Goal: Use online tool/utility: Utilize a website feature to perform a specific function

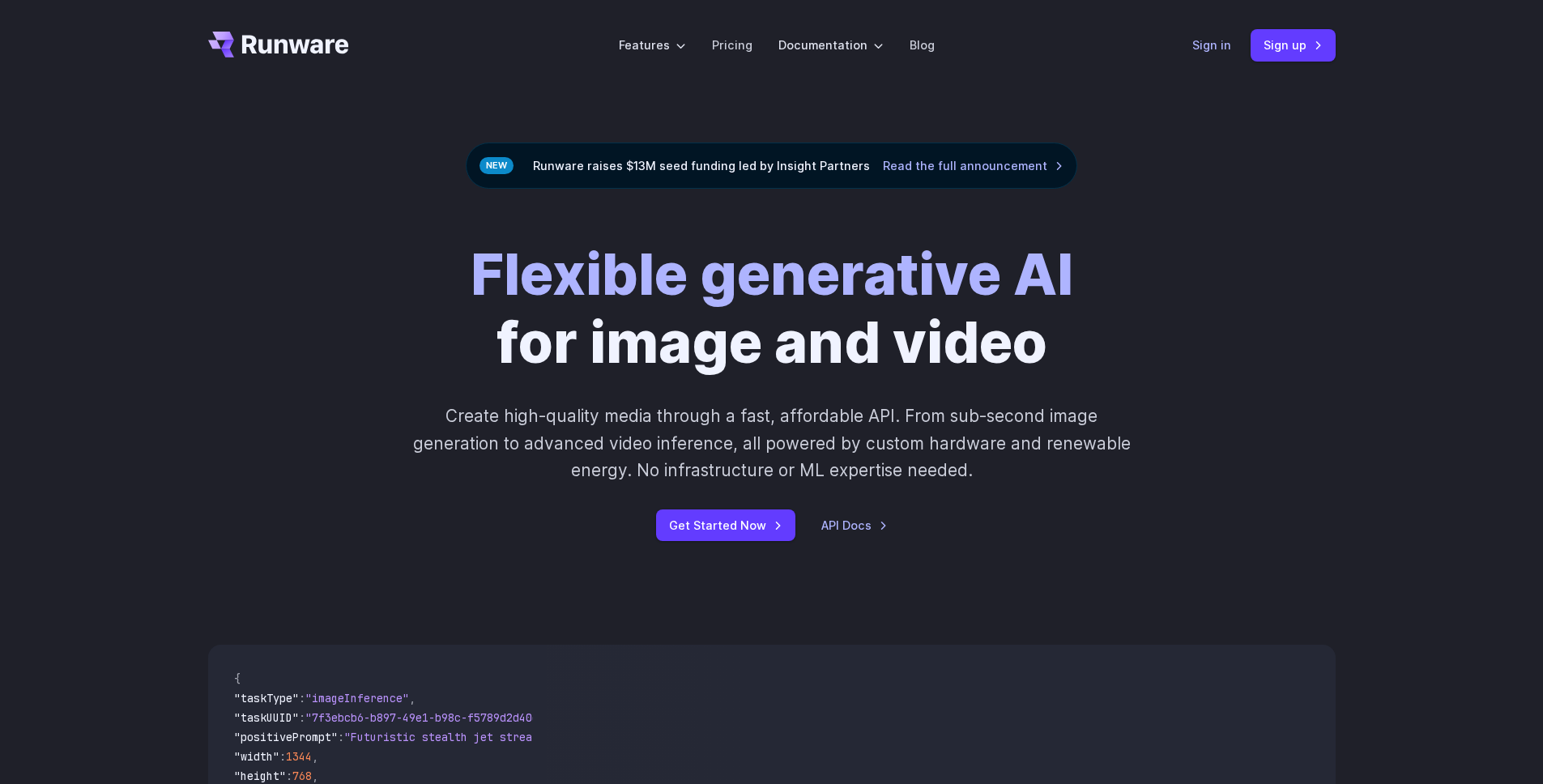
click at [1220, 48] on link "Sign in" at bounding box center [1212, 44] width 39 height 19
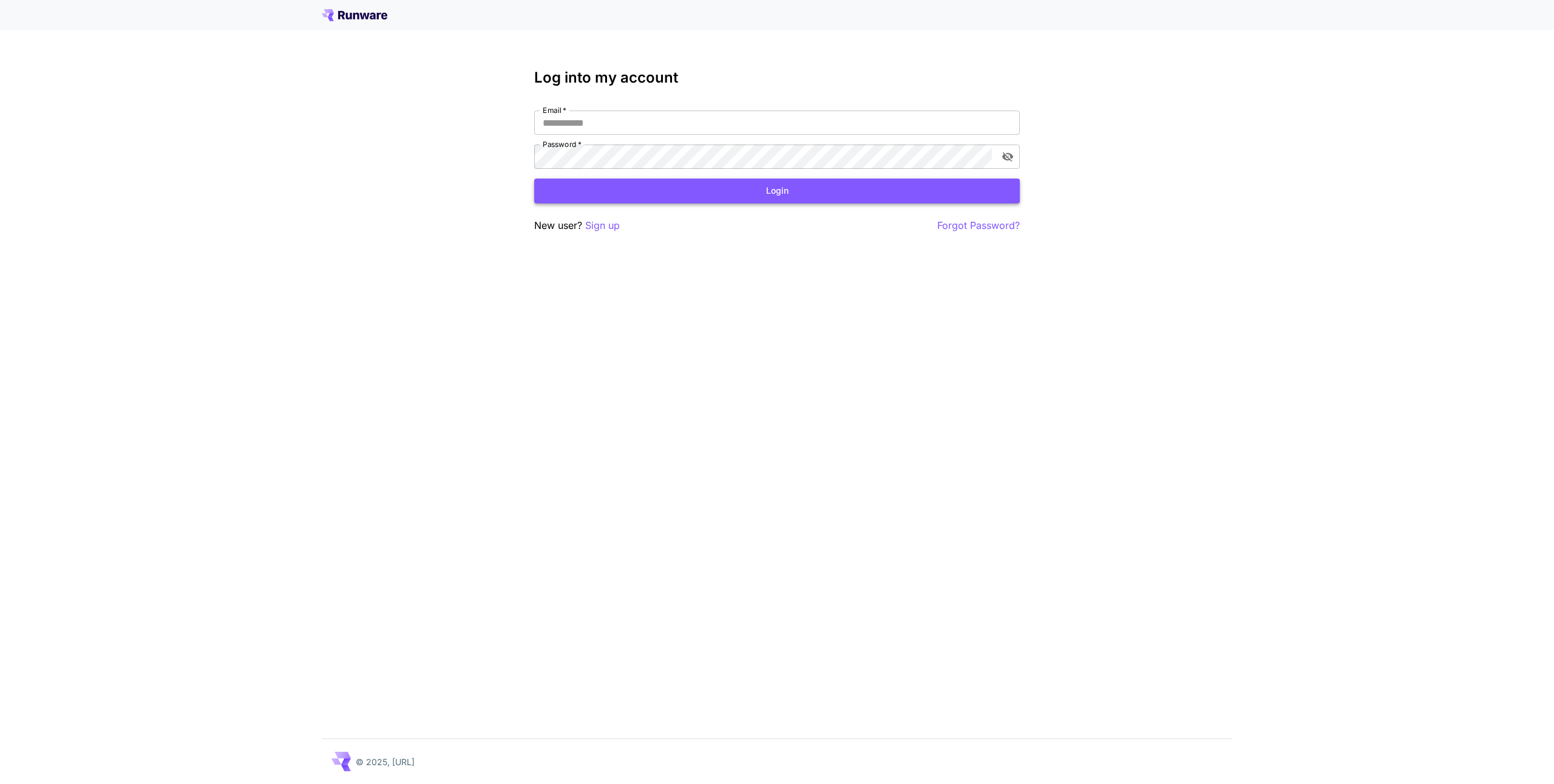
type input "**********"
click at [718, 191] on button "Login" at bounding box center [777, 191] width 486 height 25
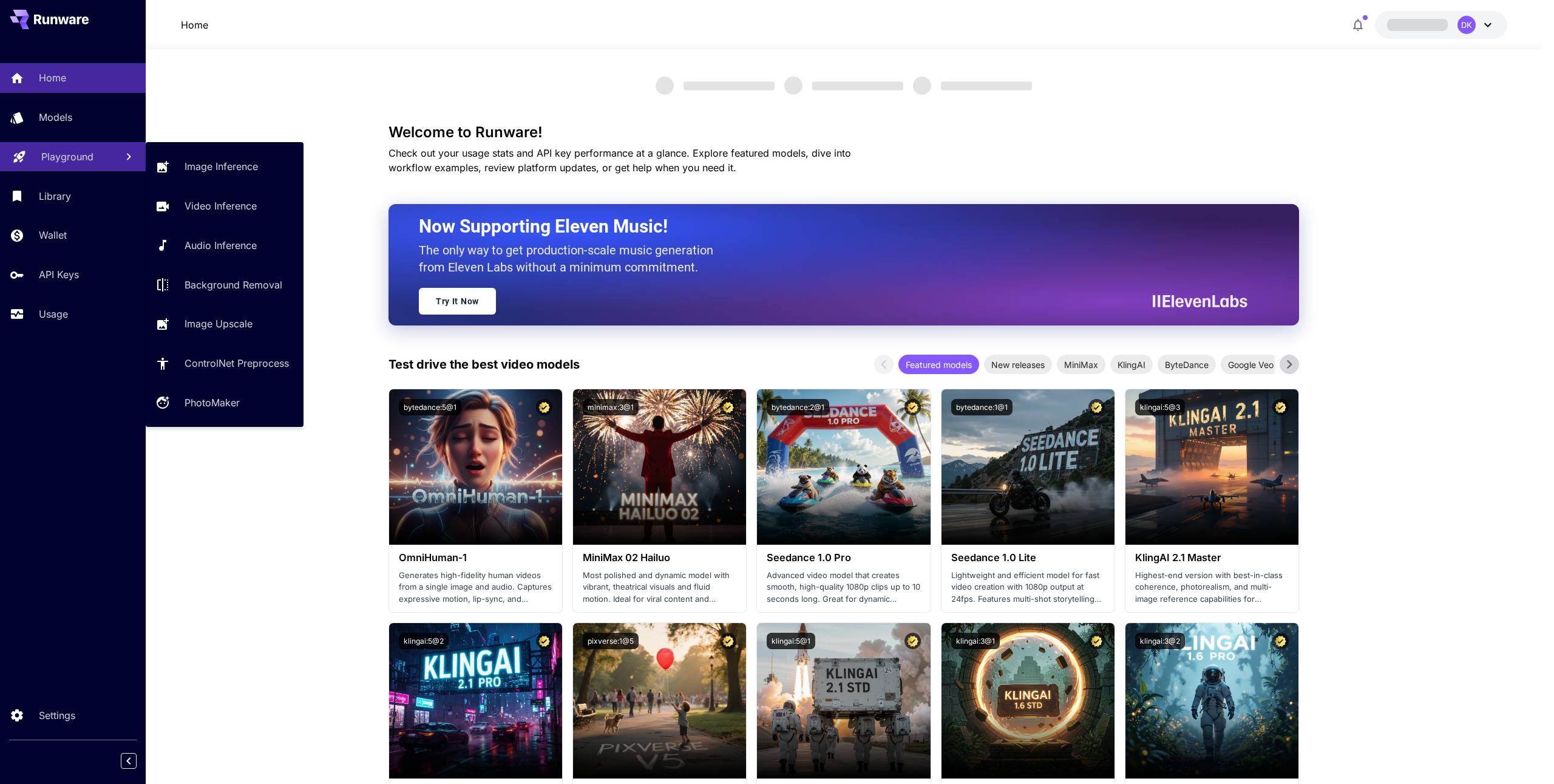
click at [91, 154] on p "Playground" at bounding box center [67, 157] width 52 height 15
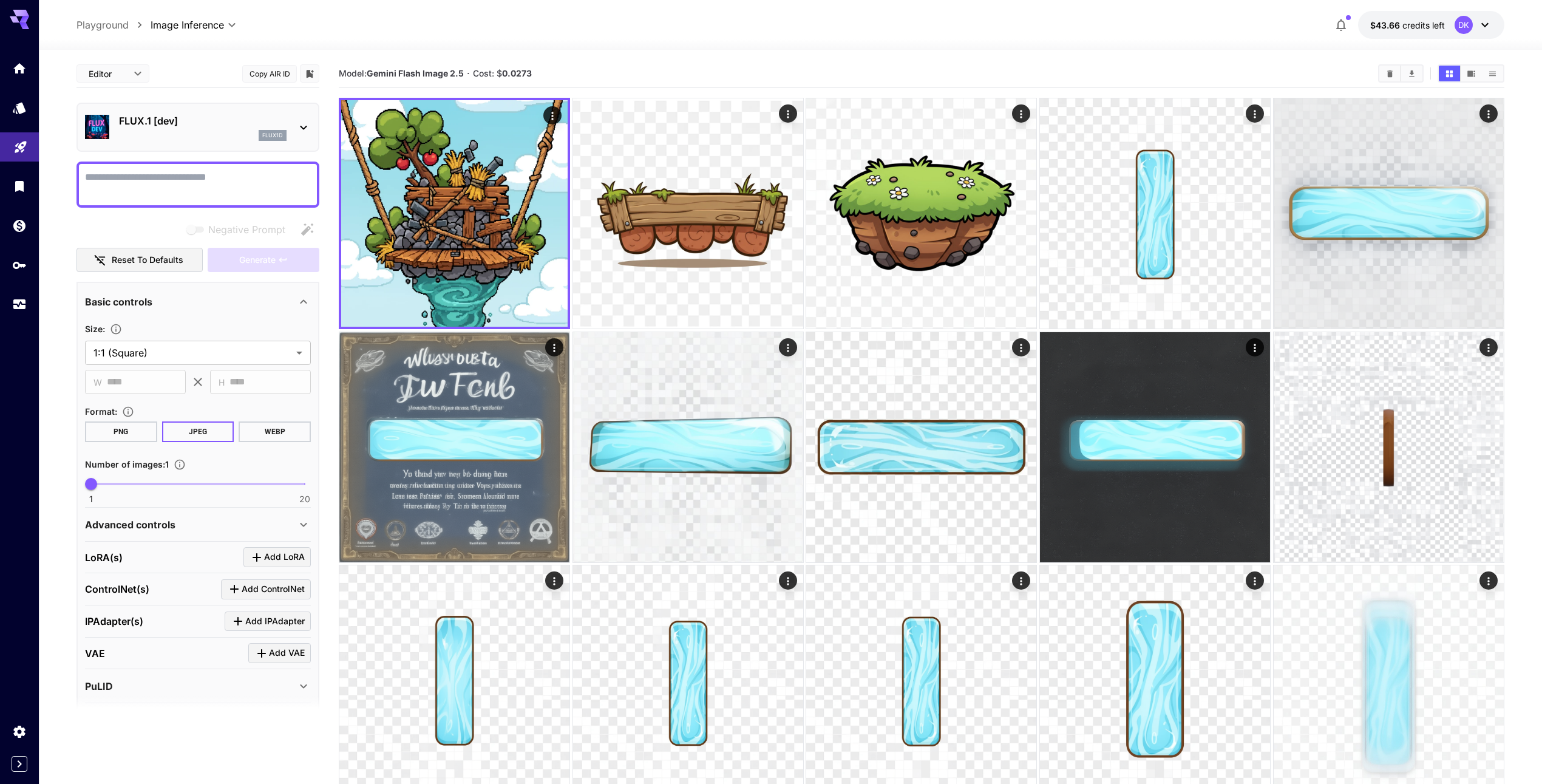
drag, startPoint x: 668, startPoint y: 65, endPoint x: 1082, endPoint y: 63, distance: 414.0
click at [669, 65] on div "Model: Gemini Flash Image 2.5 · Cost: $ 0.0273" at bounding box center [921, 73] width 1165 height 18
click at [1491, 21] on icon at bounding box center [1485, 25] width 15 height 15
